Goal: Task Accomplishment & Management: Manage account settings

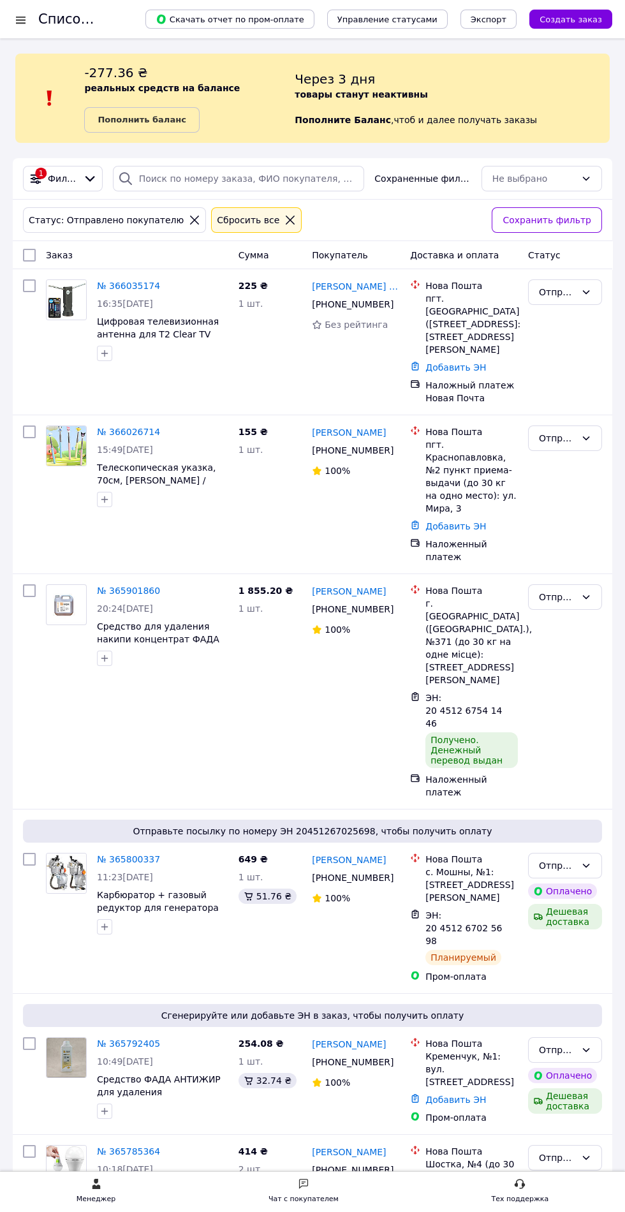
click at [286, 220] on icon at bounding box center [290, 220] width 9 height 9
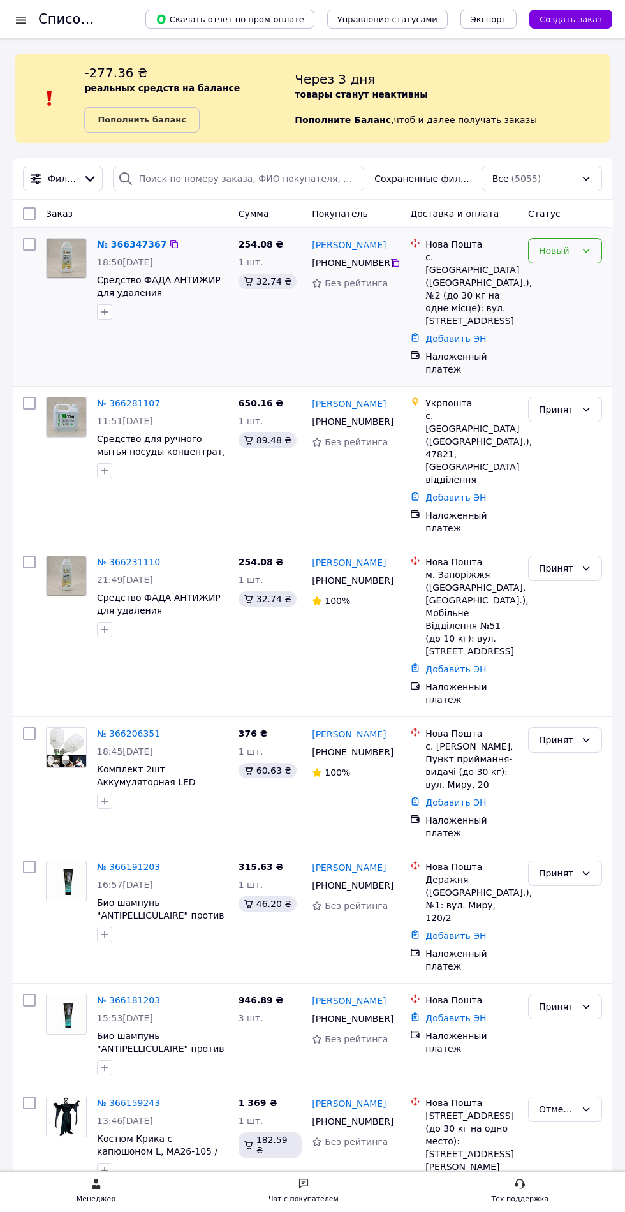
click at [586, 251] on icon at bounding box center [586, 251] width 10 height 10
click at [568, 276] on li "Принят" at bounding box center [565, 278] width 73 height 23
click at [94, 179] on icon at bounding box center [91, 179] width 10 height 6
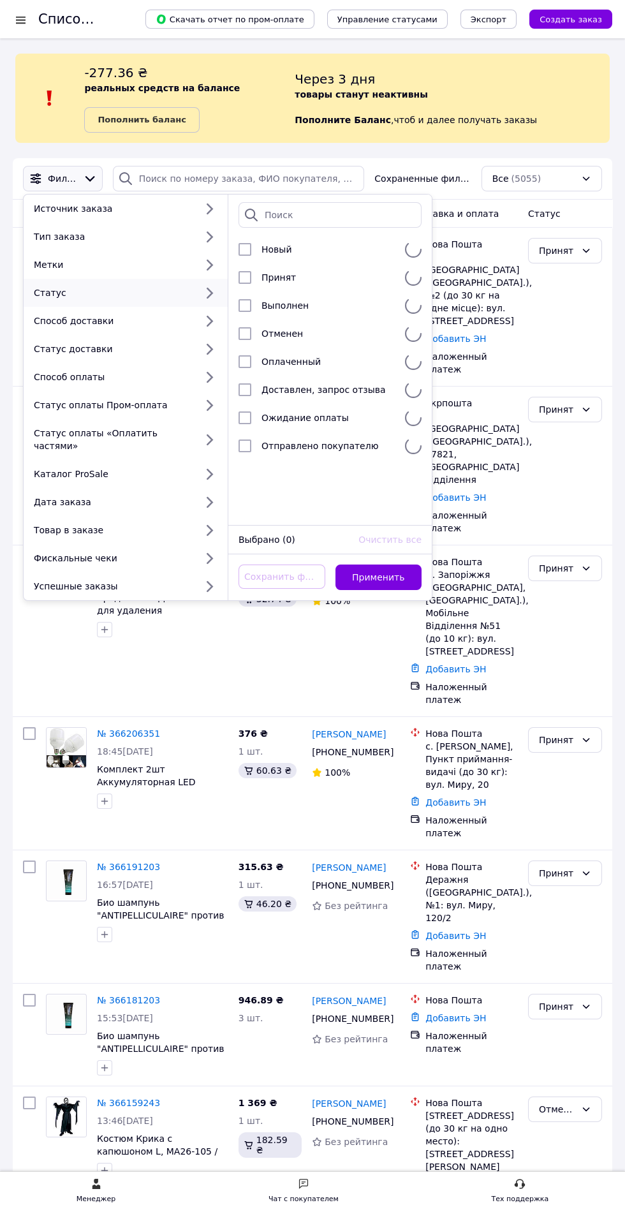
click at [140, 295] on div "Статус" at bounding box center [112, 292] width 167 height 13
click at [249, 279] on input "checkbox" at bounding box center [245, 277] width 13 height 13
checkbox input "true"
click at [403, 565] on button "Применить" at bounding box center [379, 578] width 87 height 26
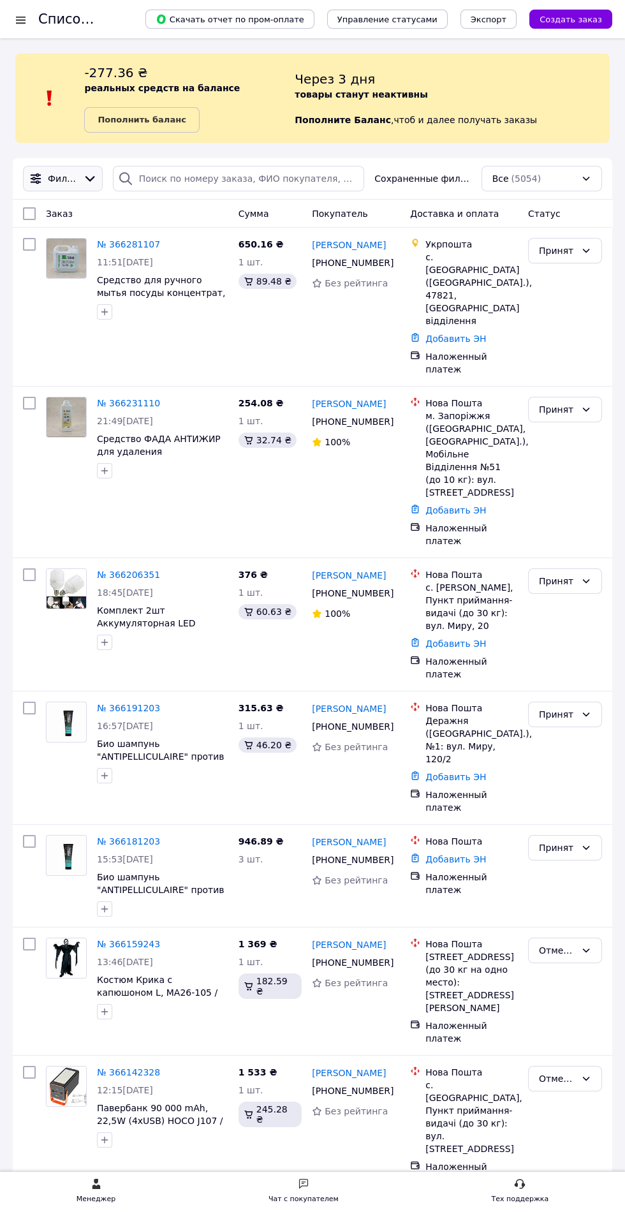
click at [93, 179] on icon at bounding box center [90, 179] width 14 height 14
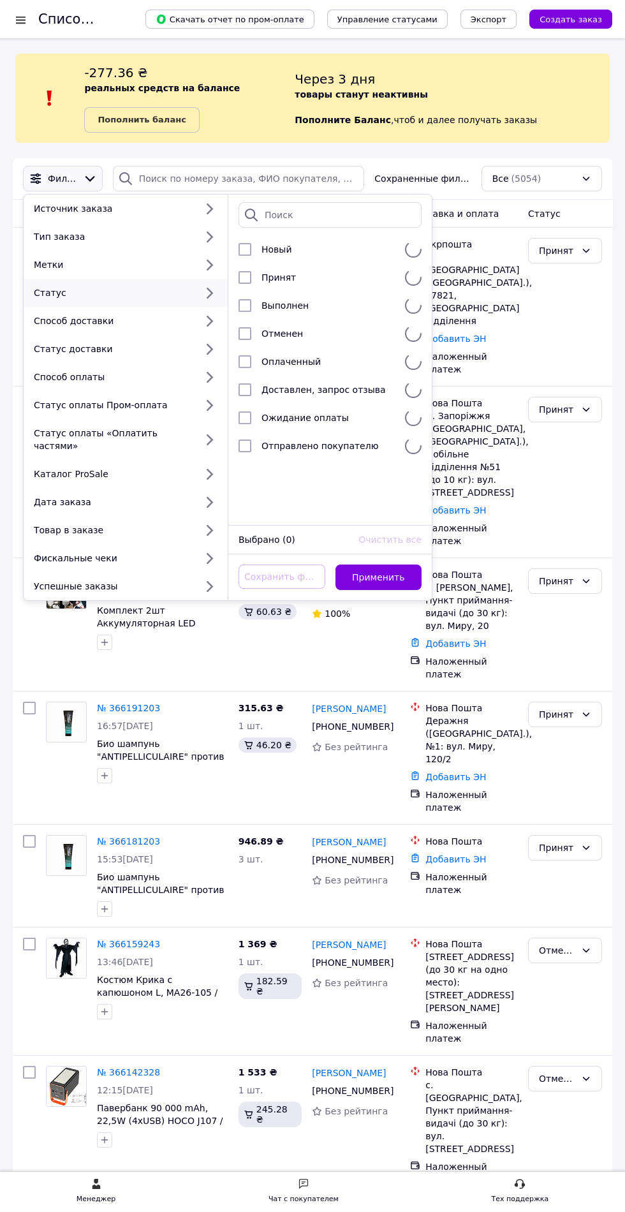
click at [111, 290] on div "Статус" at bounding box center [112, 292] width 167 height 13
click at [260, 274] on div "Принят" at bounding box center [329, 277] width 144 height 13
checkbox input "true"
click at [405, 565] on button "Применить" at bounding box center [379, 578] width 87 height 26
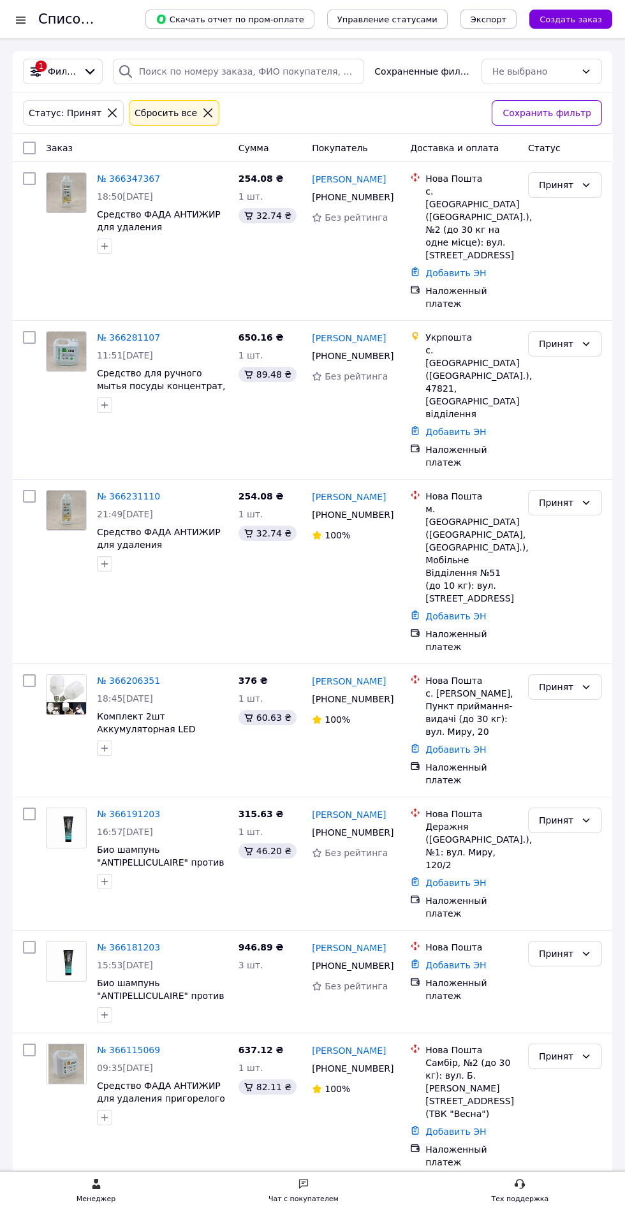
click at [202, 113] on icon at bounding box center [207, 112] width 11 height 11
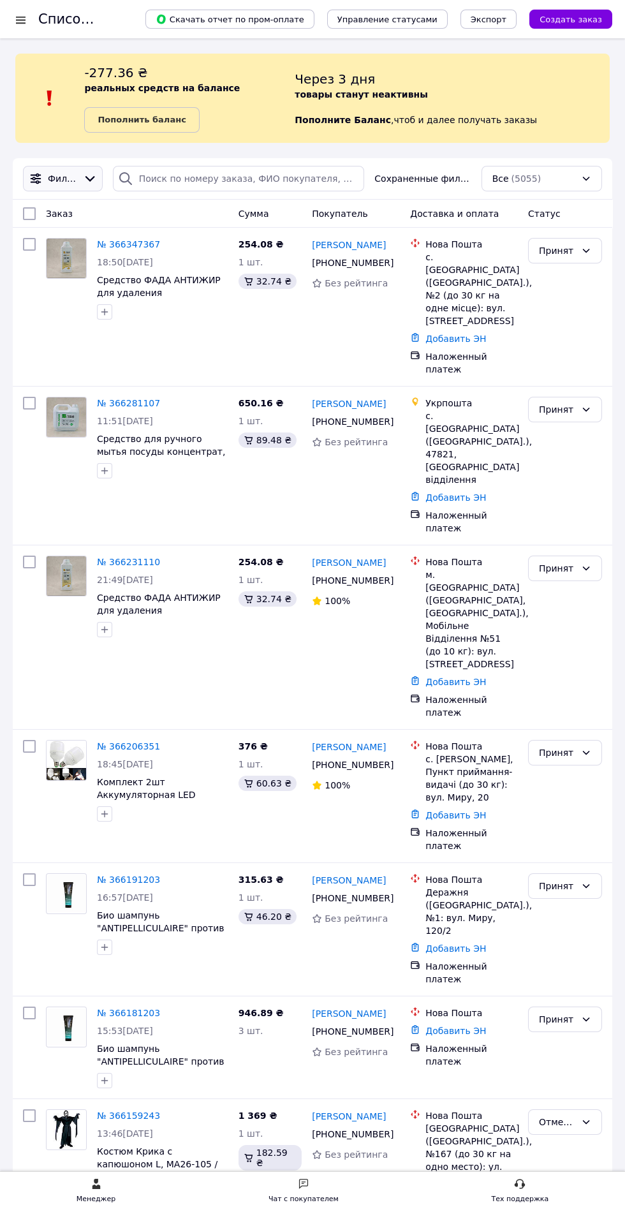
click at [93, 179] on icon at bounding box center [90, 179] width 14 height 14
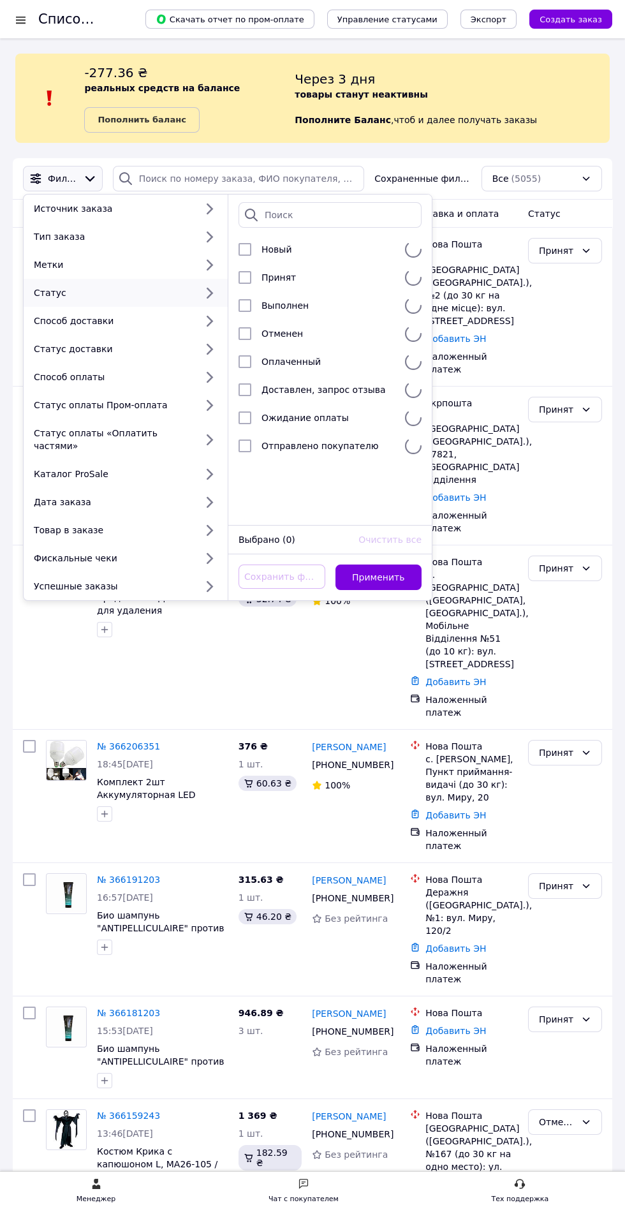
click at [127, 297] on div "Статус" at bounding box center [112, 292] width 167 height 13
click at [245, 446] on input "checkbox" at bounding box center [245, 446] width 13 height 13
checkbox input "true"
click at [391, 565] on button "Применить" at bounding box center [379, 578] width 87 height 26
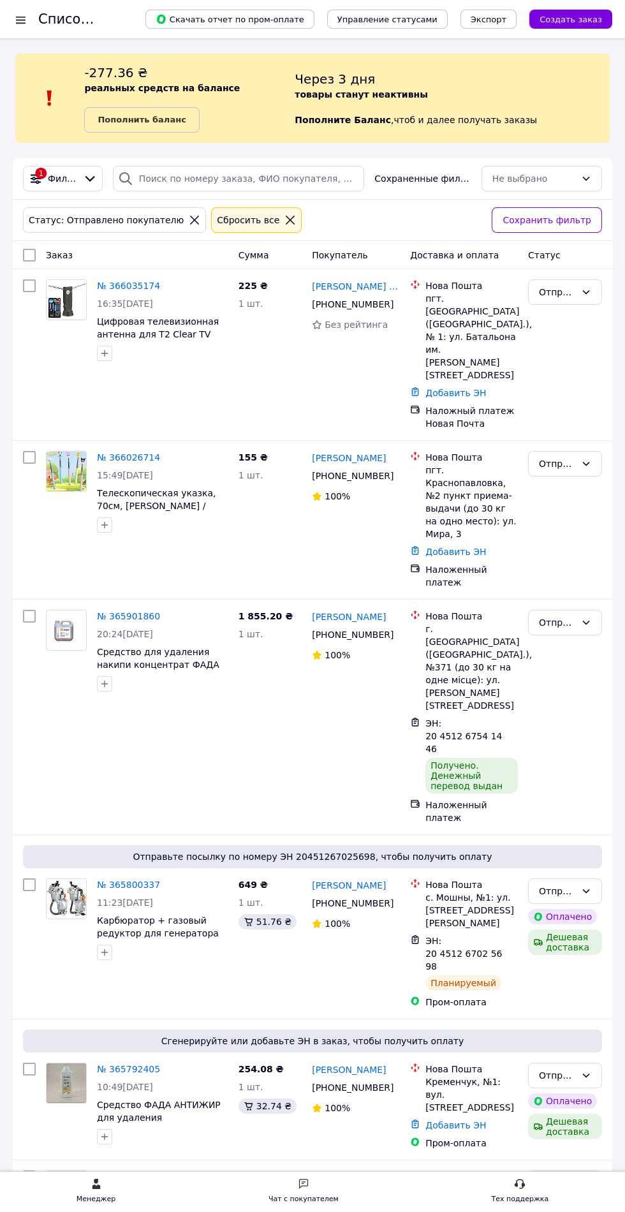
click at [285, 225] on icon at bounding box center [290, 219] width 11 height 11
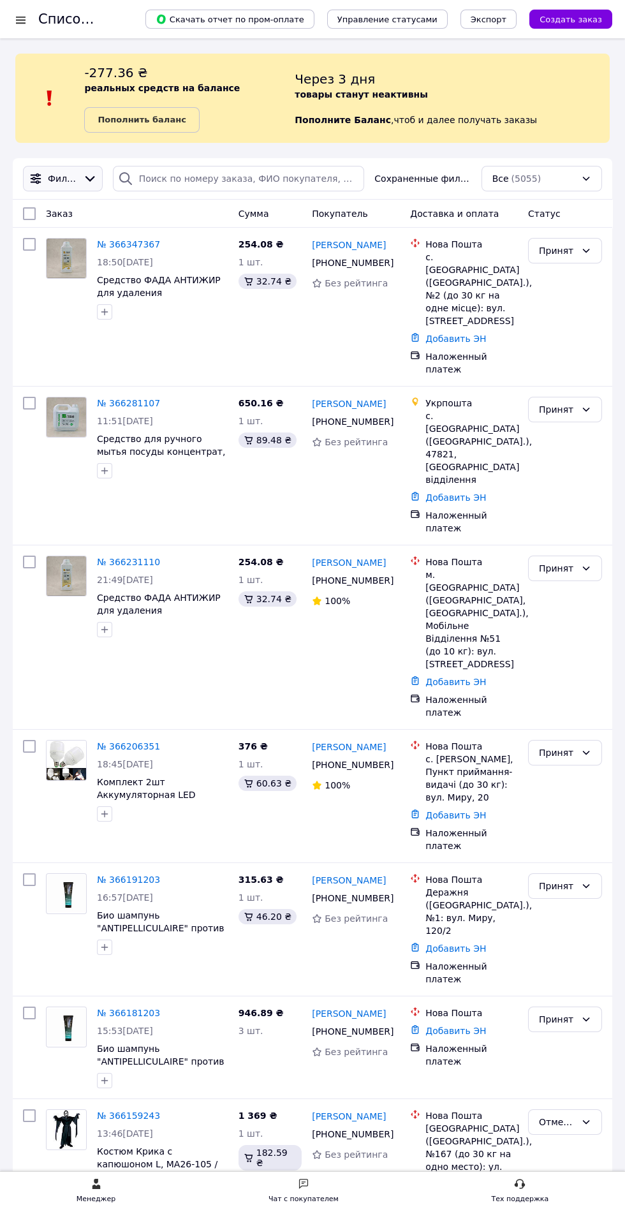
click at [93, 179] on icon at bounding box center [90, 179] width 14 height 14
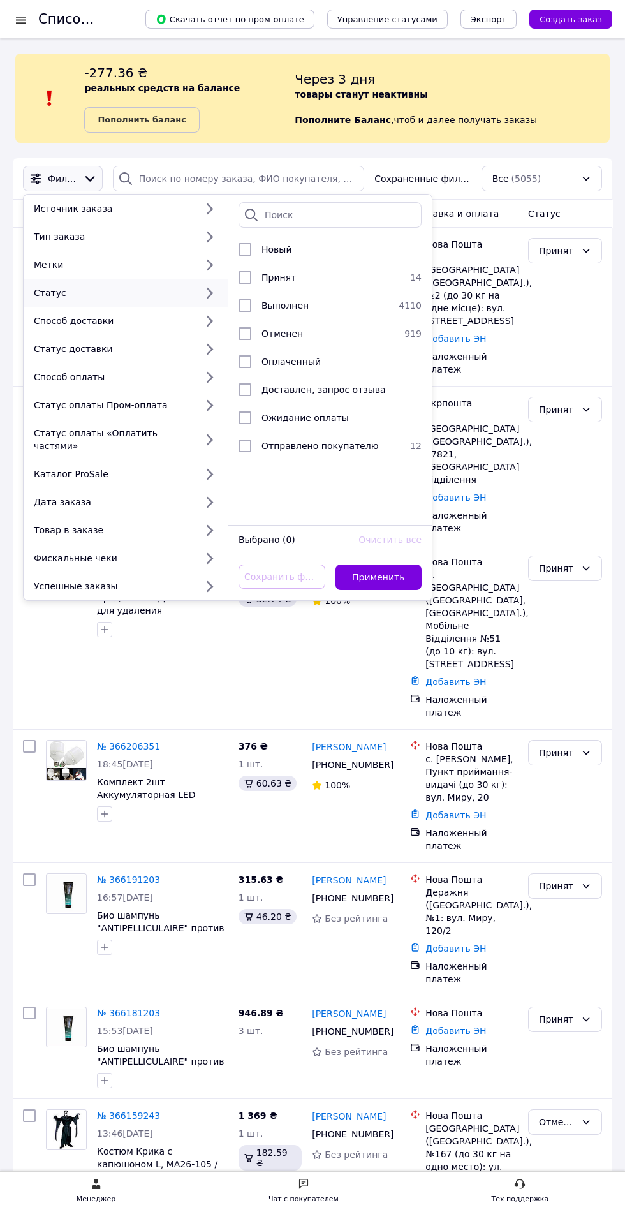
click at [48, 293] on div "Статус" at bounding box center [112, 292] width 167 height 13
click at [245, 446] on input "checkbox" at bounding box center [245, 446] width 13 height 13
checkbox input "true"
click at [384, 565] on button "Применить" at bounding box center [379, 578] width 87 height 26
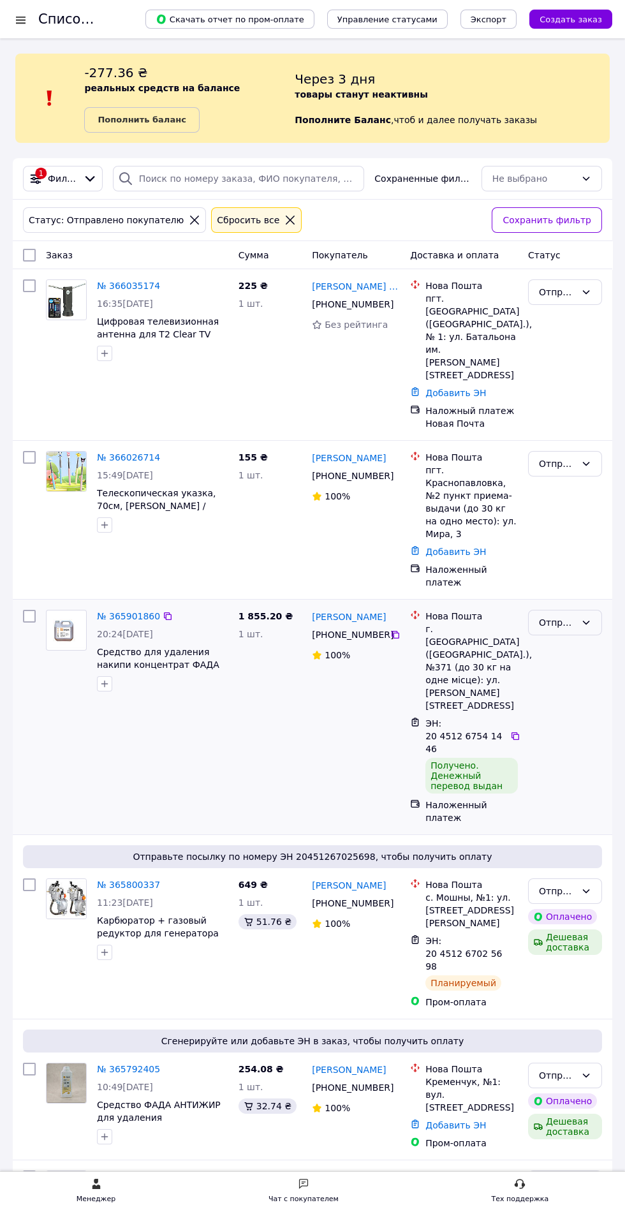
click at [586, 618] on icon at bounding box center [586, 623] width 10 height 10
click at [565, 622] on li "Выполнен" at bounding box center [565, 622] width 73 height 23
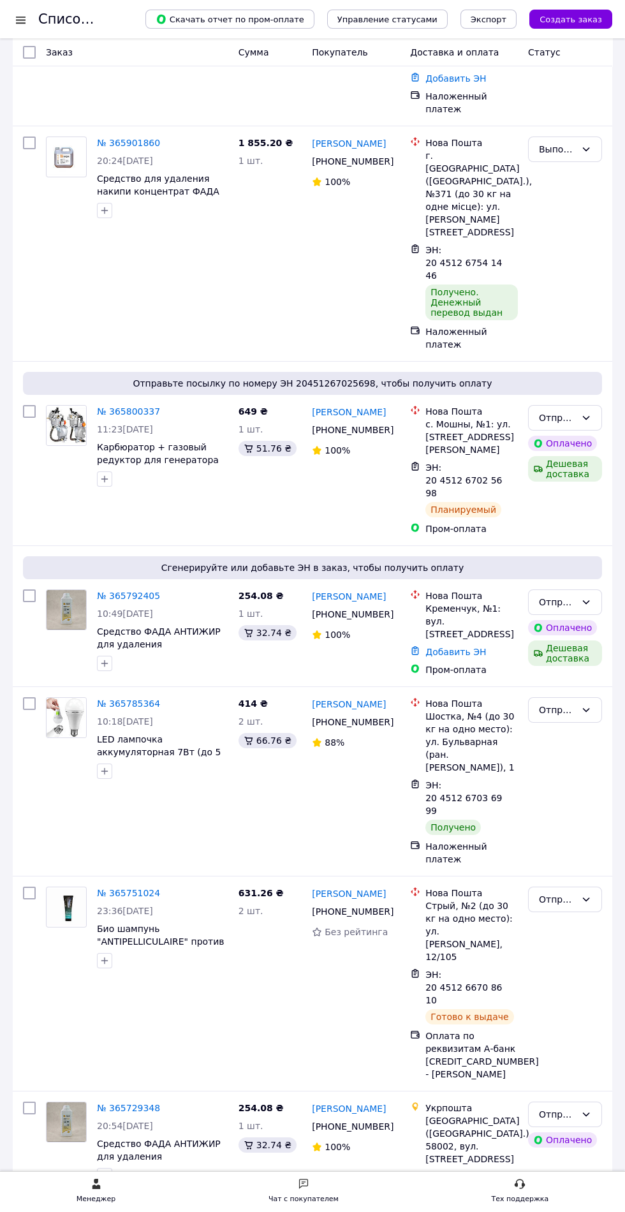
scroll to position [473, 0]
click at [586, 706] on icon at bounding box center [586, 711] width 10 height 10
click at [570, 630] on li "Выполнен" at bounding box center [565, 628] width 73 height 23
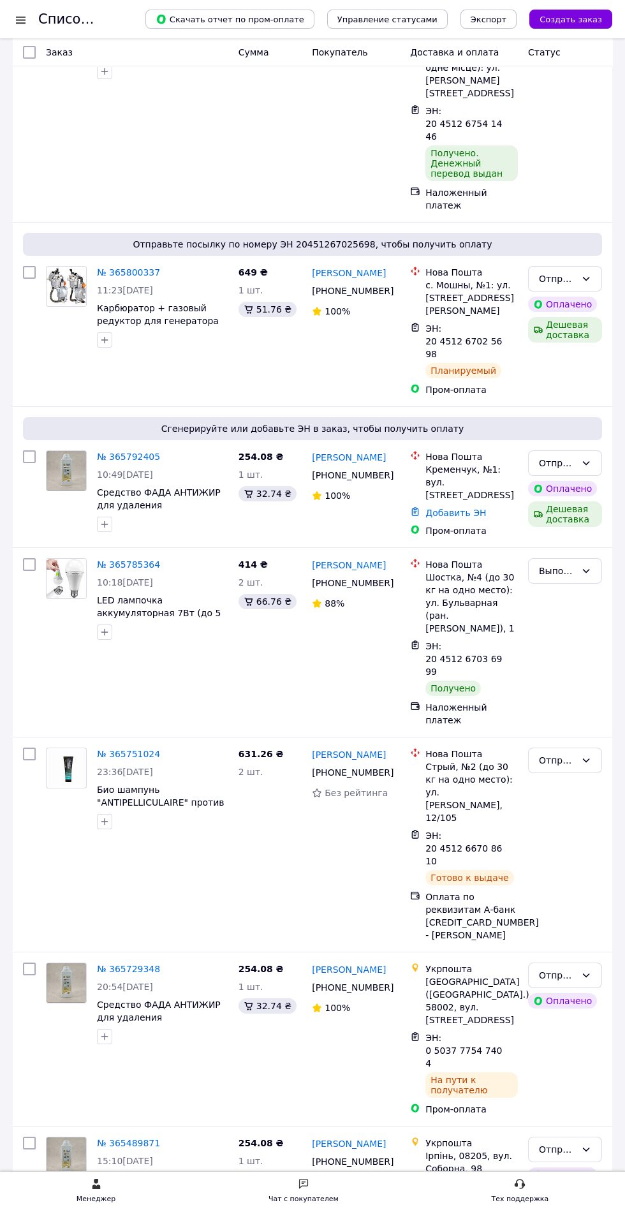
scroll to position [0, 0]
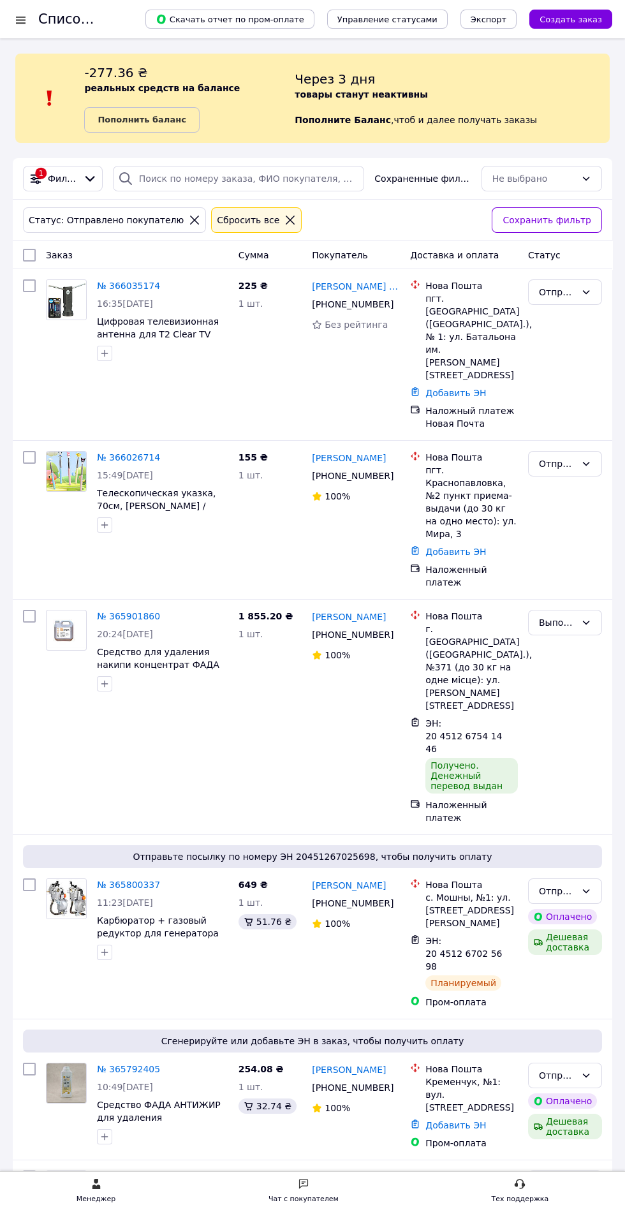
click at [292, 197] on div "1 Фильтры Сохраненные фильтры: Не выбрано" at bounding box center [313, 178] width 600 height 41
click at [286, 220] on icon at bounding box center [290, 220] width 9 height 9
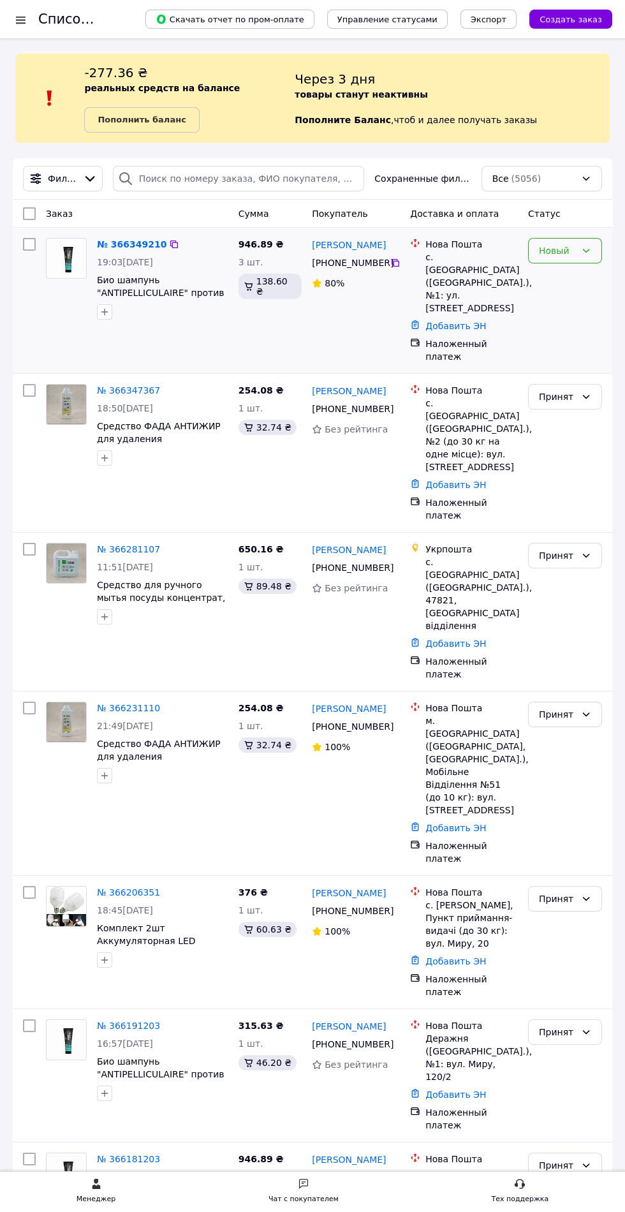
click at [586, 251] on icon at bounding box center [586, 251] width 10 height 10
click at [566, 274] on li "Принят" at bounding box center [565, 278] width 73 height 23
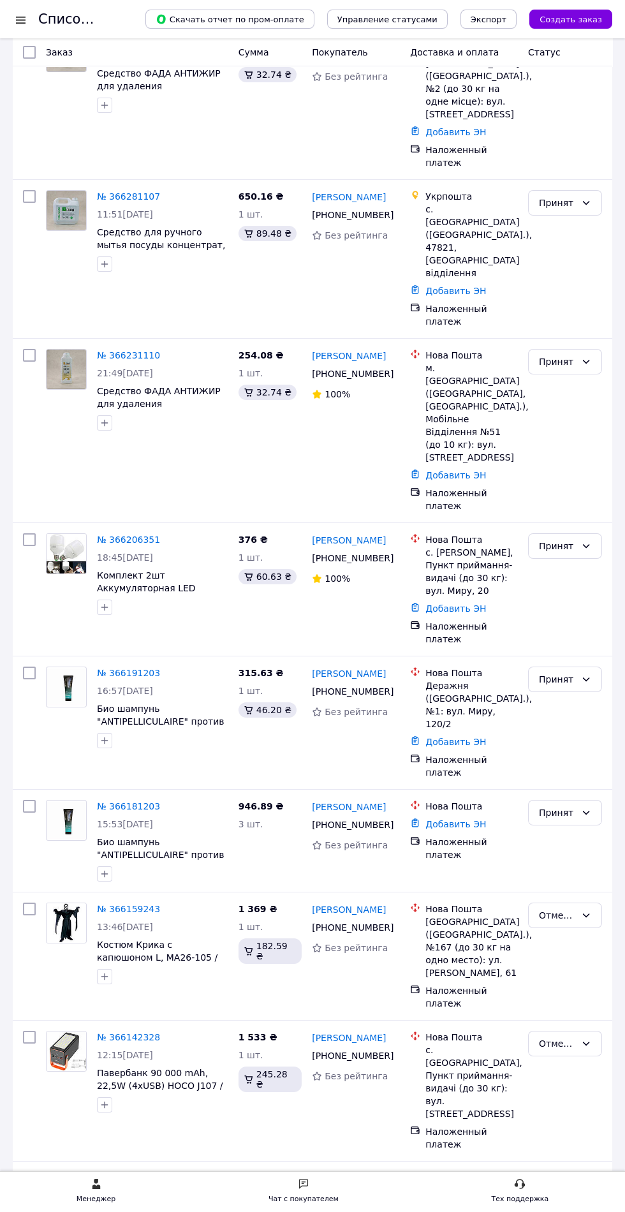
scroll to position [374, 0]
